Goal: Browse casually

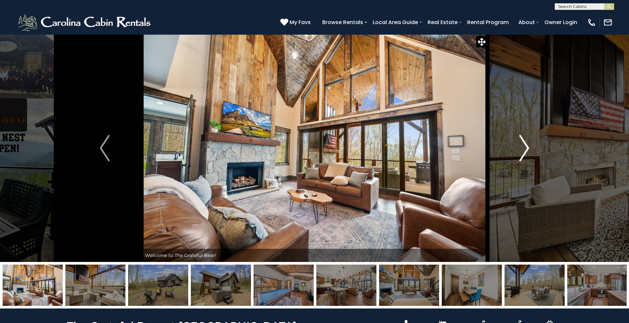
click at [526, 149] on img "Next" at bounding box center [525, 148] width 10 height 26
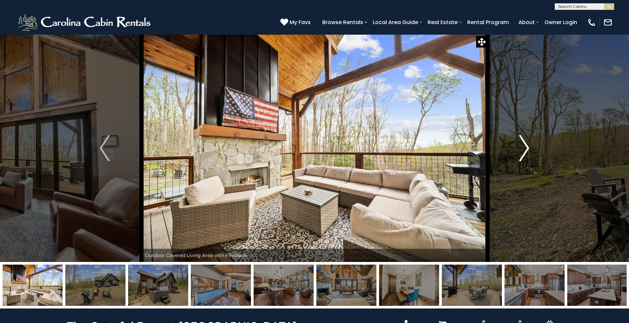
click at [526, 149] on img "Next" at bounding box center [525, 148] width 10 height 26
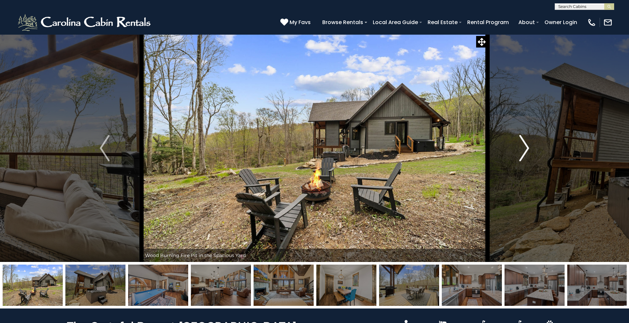
click at [526, 149] on img "Next" at bounding box center [525, 148] width 10 height 26
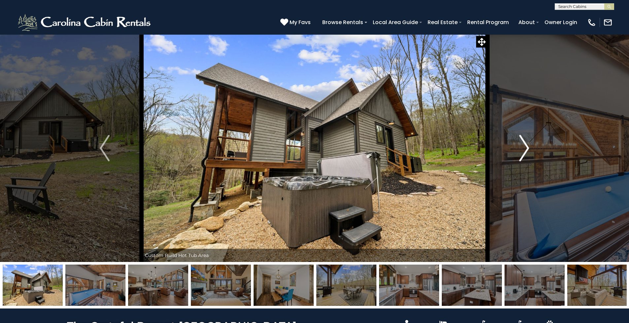
click at [526, 149] on img "Next" at bounding box center [525, 148] width 10 height 26
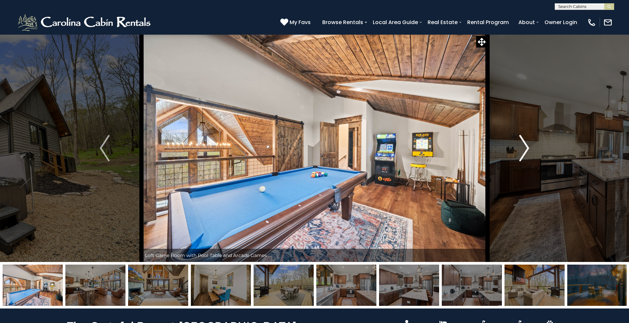
click at [526, 149] on img "Next" at bounding box center [525, 148] width 10 height 26
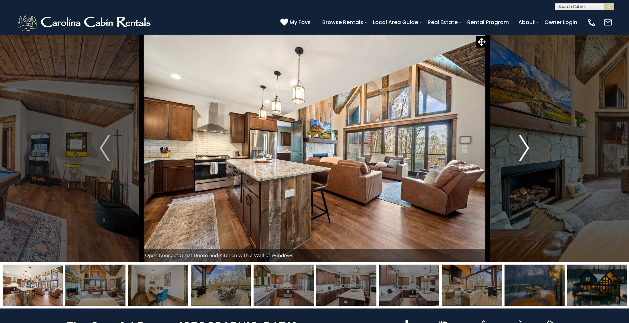
click at [526, 149] on img "Next" at bounding box center [525, 148] width 10 height 26
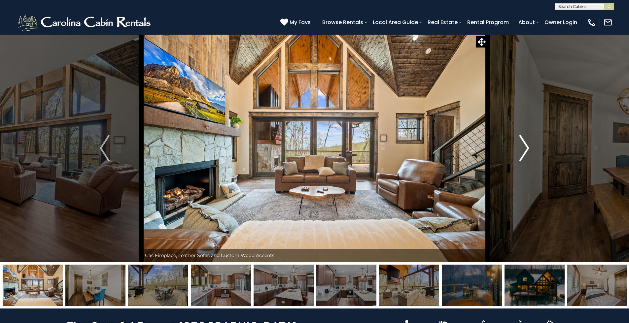
click at [525, 149] on img "Next" at bounding box center [525, 148] width 10 height 26
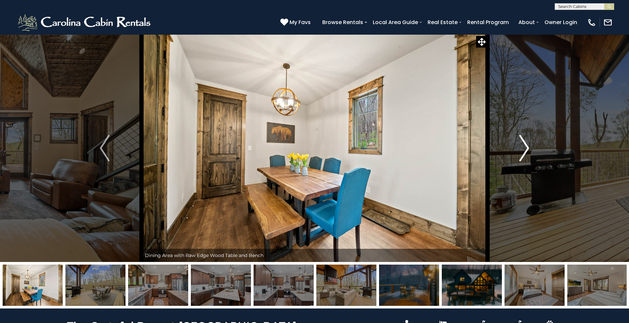
click at [525, 149] on img "Next" at bounding box center [525, 148] width 10 height 26
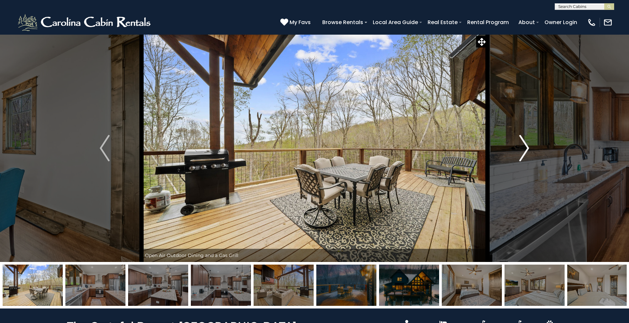
click at [524, 149] on img "Next" at bounding box center [525, 148] width 10 height 26
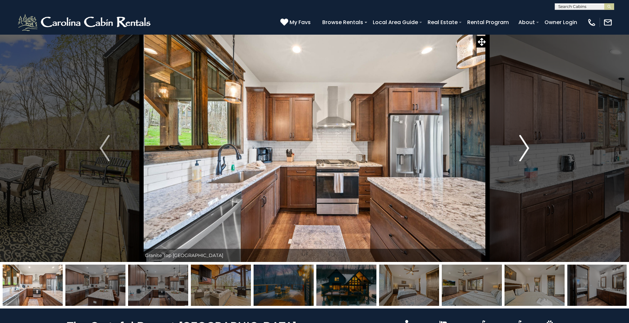
click at [524, 149] on img "Next" at bounding box center [525, 148] width 10 height 26
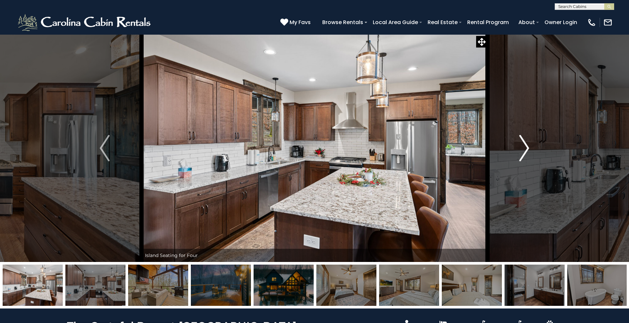
click at [524, 149] on img "Next" at bounding box center [525, 148] width 10 height 26
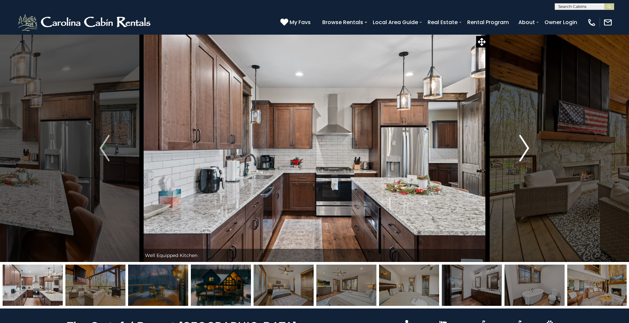
click at [524, 149] on img "Next" at bounding box center [525, 148] width 10 height 26
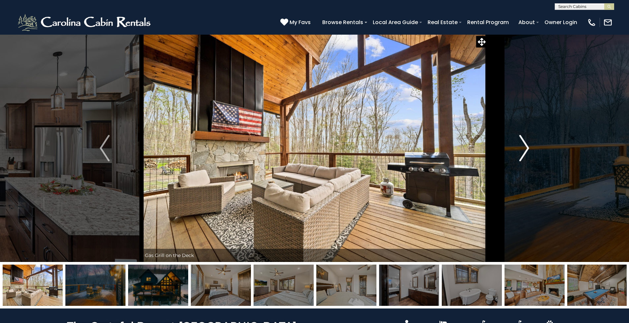
click at [524, 149] on img "Next" at bounding box center [525, 148] width 10 height 26
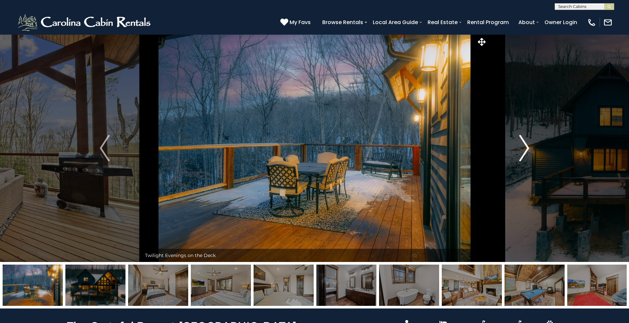
click at [524, 149] on img "Next" at bounding box center [525, 148] width 10 height 26
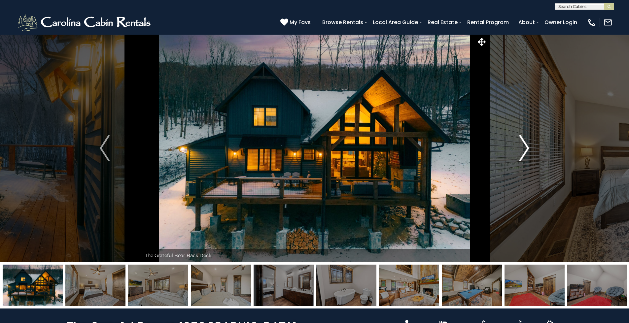
click at [524, 149] on img "Next" at bounding box center [525, 148] width 10 height 26
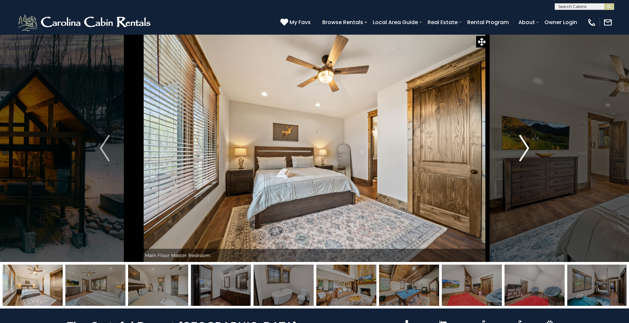
click at [524, 149] on img "Next" at bounding box center [525, 148] width 10 height 26
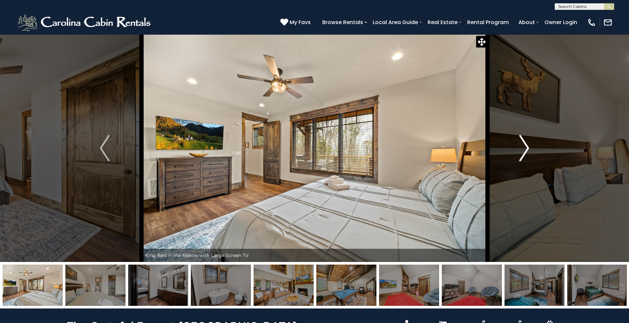
click at [524, 149] on img "Next" at bounding box center [525, 148] width 10 height 26
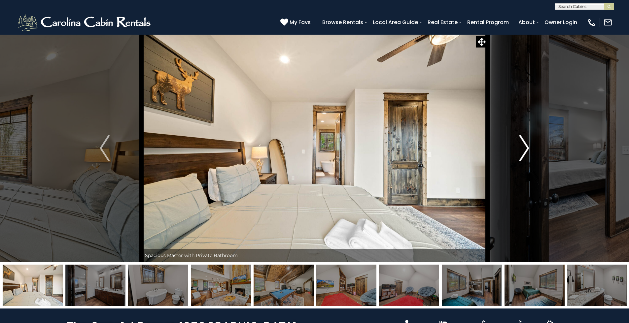
click at [524, 149] on img "Next" at bounding box center [525, 148] width 10 height 26
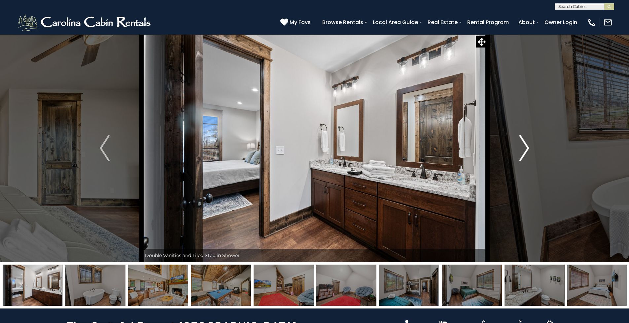
click at [524, 149] on img "Next" at bounding box center [525, 148] width 10 height 26
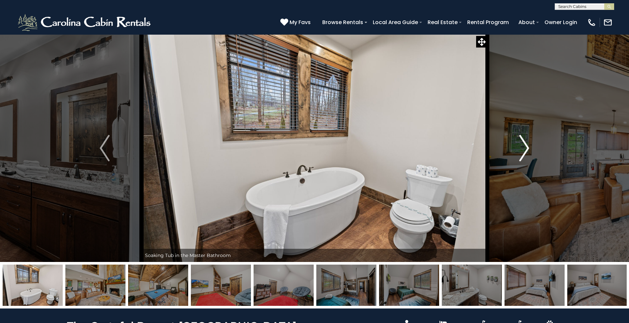
click at [524, 149] on img "Next" at bounding box center [525, 148] width 10 height 26
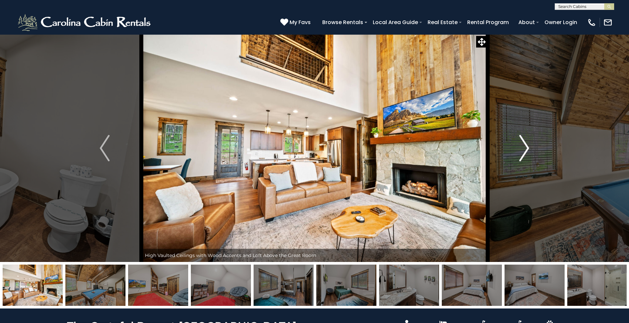
click at [524, 149] on img "Next" at bounding box center [525, 148] width 10 height 26
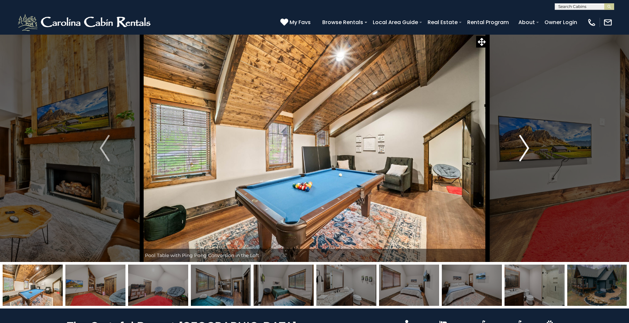
click at [524, 149] on img "Next" at bounding box center [525, 148] width 10 height 26
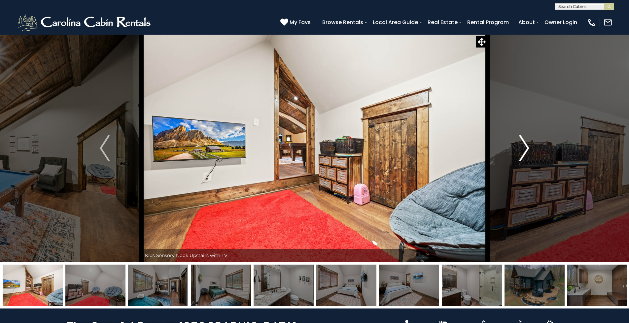
click at [524, 149] on img "Next" at bounding box center [525, 148] width 10 height 26
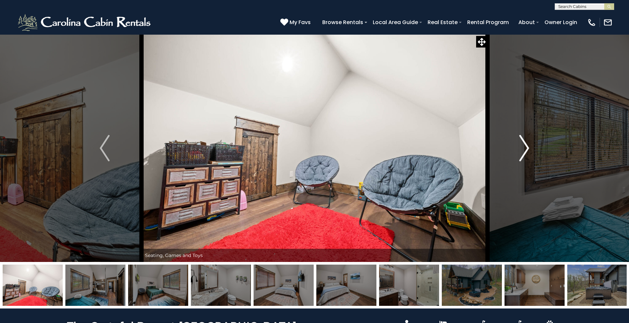
click at [524, 149] on img "Next" at bounding box center [525, 148] width 10 height 26
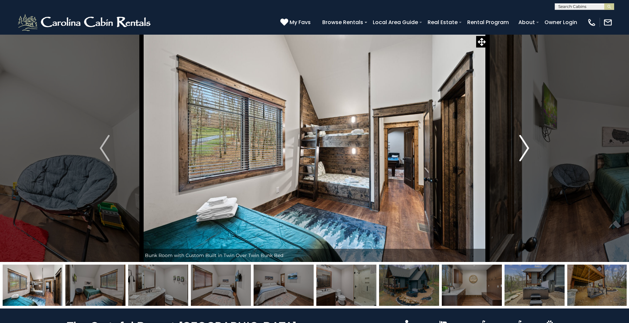
click at [524, 149] on img "Next" at bounding box center [525, 148] width 10 height 26
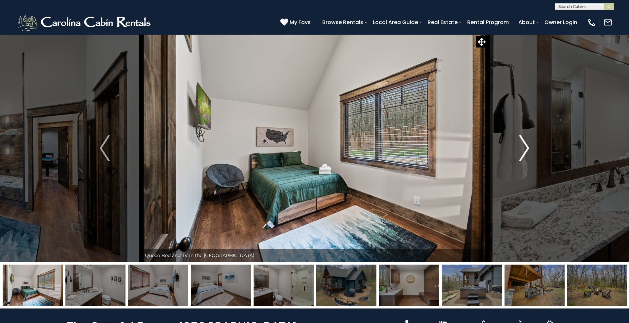
click at [524, 149] on img "Next" at bounding box center [525, 148] width 10 height 26
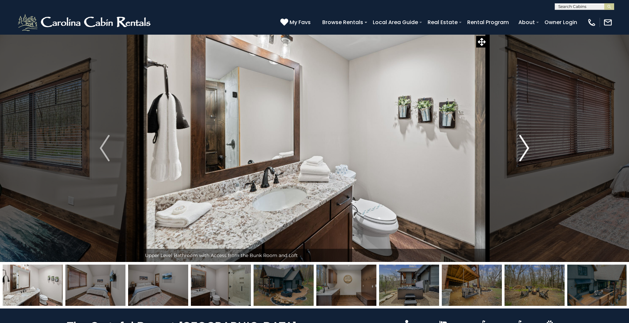
click at [524, 149] on img "Next" at bounding box center [525, 148] width 10 height 26
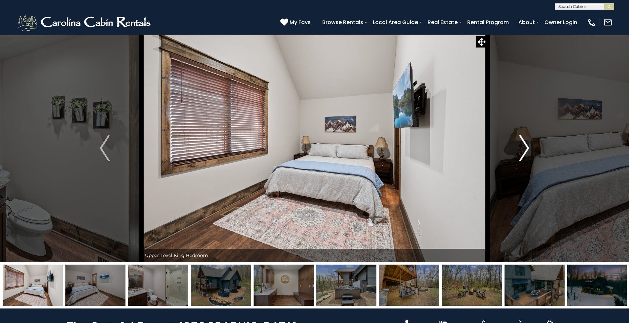
click at [524, 149] on img "Next" at bounding box center [525, 148] width 10 height 26
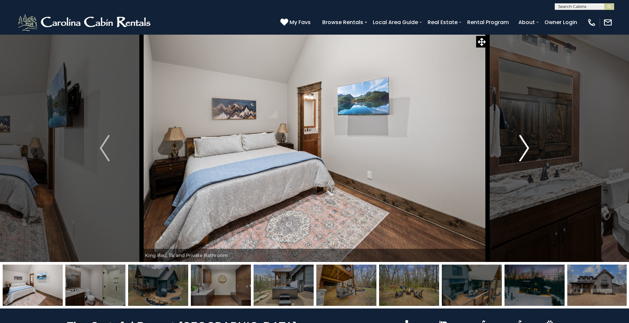
click at [524, 149] on img "Next" at bounding box center [525, 148] width 10 height 26
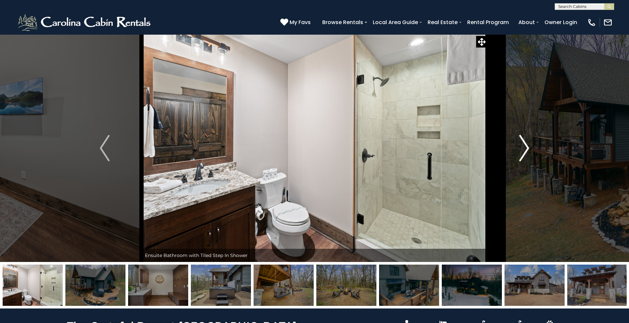
click at [524, 149] on img "Next" at bounding box center [525, 148] width 10 height 26
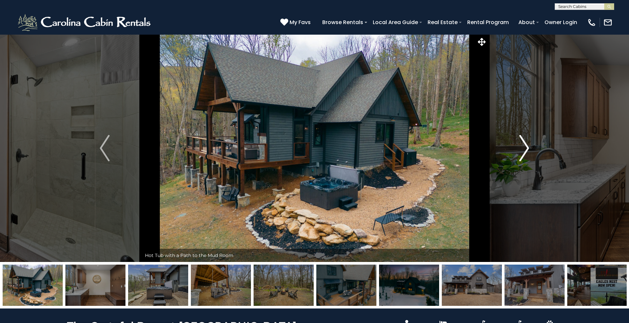
click at [525, 154] on img "Next" at bounding box center [525, 148] width 10 height 26
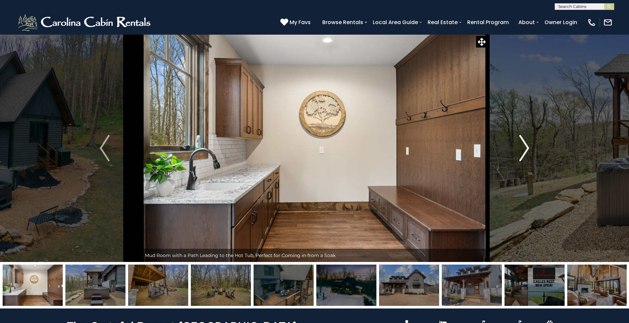
click at [525, 154] on img "Next" at bounding box center [525, 148] width 10 height 26
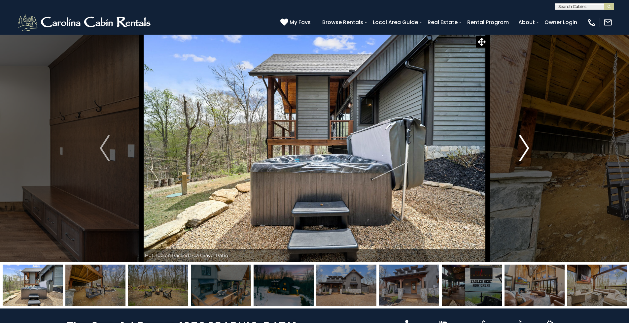
click at [525, 154] on img "Next" at bounding box center [525, 148] width 10 height 26
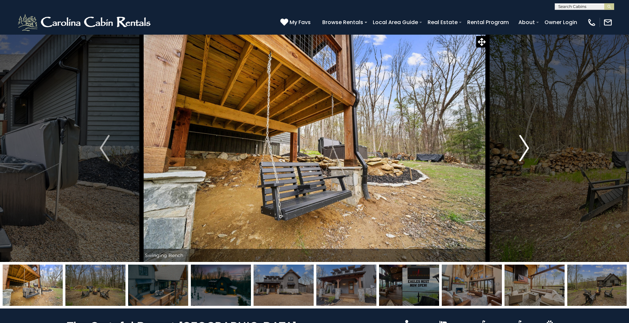
click at [525, 154] on img "Next" at bounding box center [525, 148] width 10 height 26
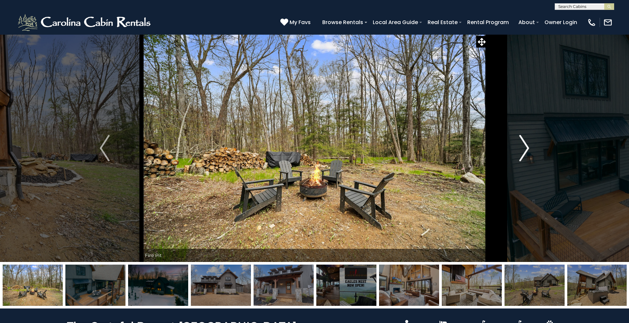
click at [525, 154] on img "Next" at bounding box center [525, 148] width 10 height 26
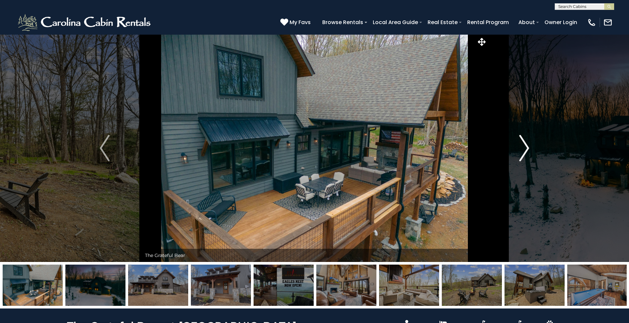
click at [525, 154] on img "Next" at bounding box center [525, 148] width 10 height 26
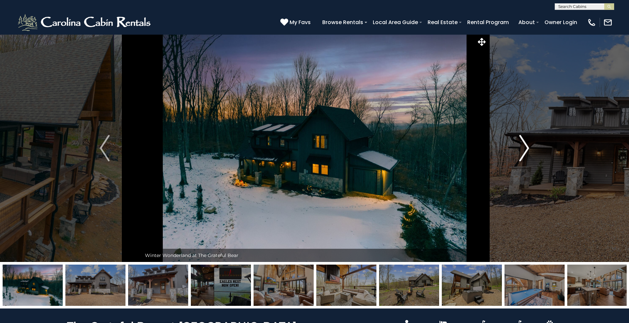
click at [525, 154] on img "Next" at bounding box center [525, 148] width 10 height 26
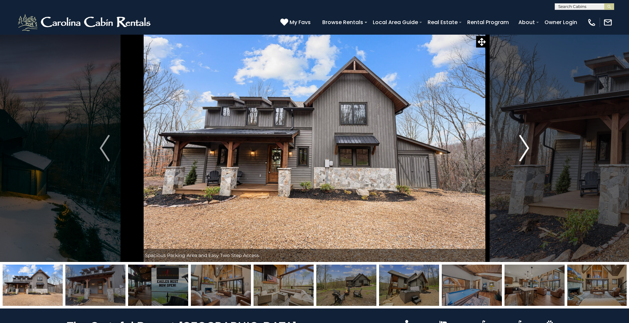
click at [525, 154] on img "Next" at bounding box center [525, 148] width 10 height 26
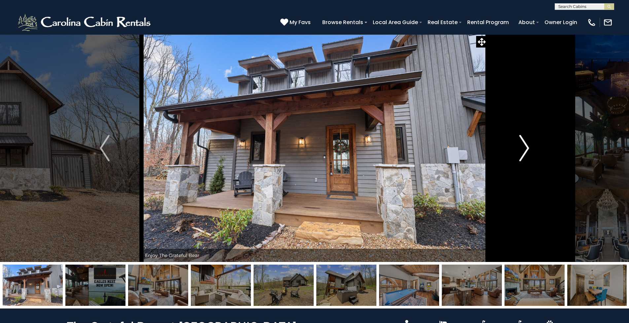
click at [527, 150] on img "Next" at bounding box center [525, 148] width 10 height 26
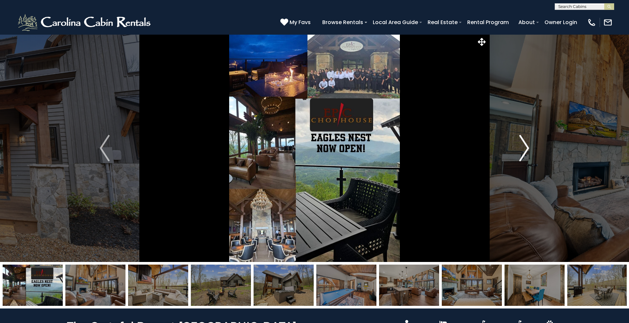
click at [526, 150] on img "Next" at bounding box center [525, 148] width 10 height 26
